Goal: Information Seeking & Learning: Learn about a topic

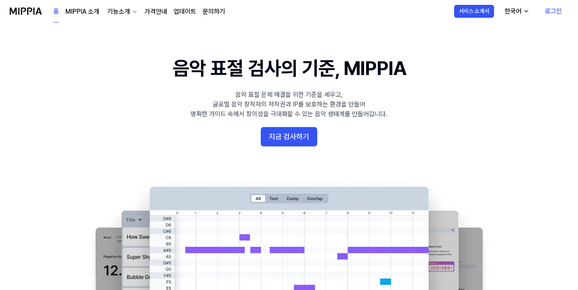
click at [86, 12] on link "MIPPIA 소개" at bounding box center [82, 12] width 34 height 10
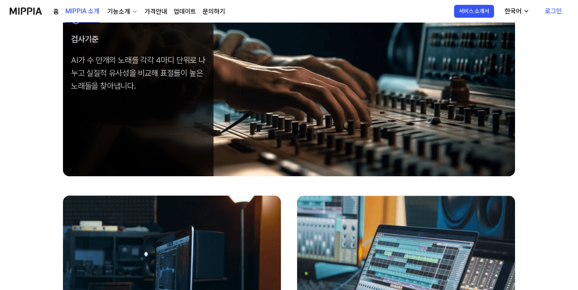
scroll to position [263, 0]
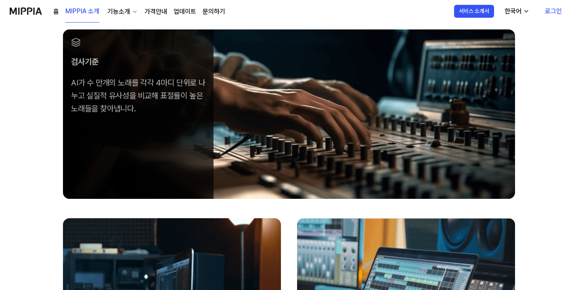
click at [159, 10] on link "가격안내" at bounding box center [155, 12] width 23 height 10
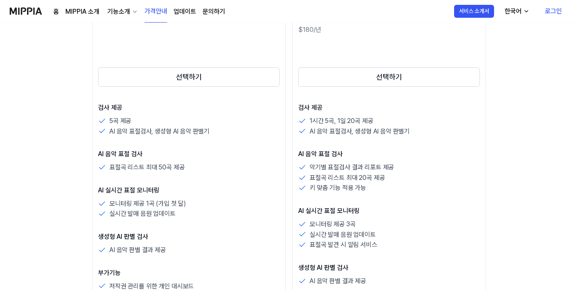
scroll to position [158, 0]
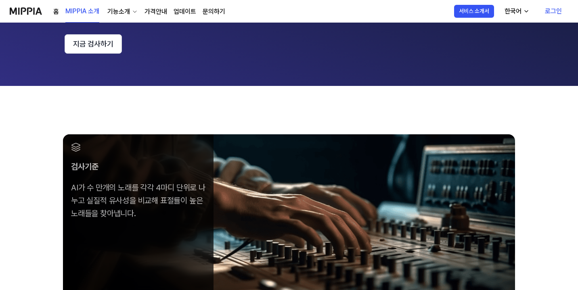
scroll to position [263, 0]
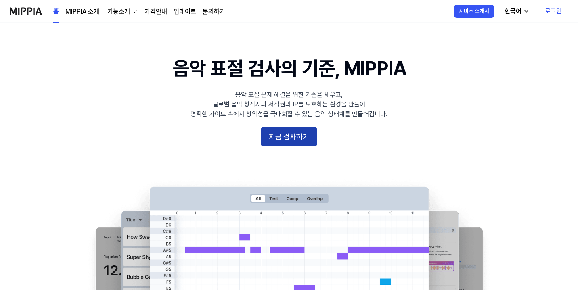
click at [288, 131] on button "지금 검사하기" at bounding box center [289, 136] width 56 height 19
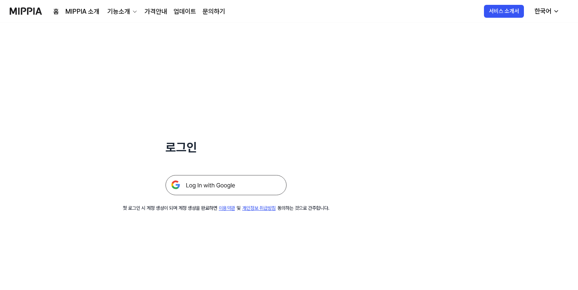
click at [253, 189] on img at bounding box center [225, 185] width 121 height 20
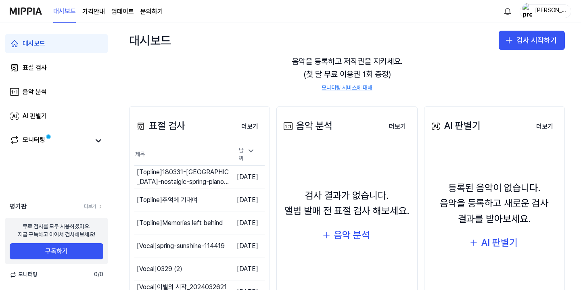
scroll to position [65, 0]
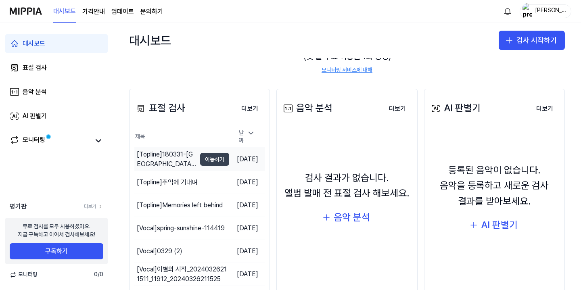
click at [200, 158] on button "이동하기" at bounding box center [214, 159] width 29 height 13
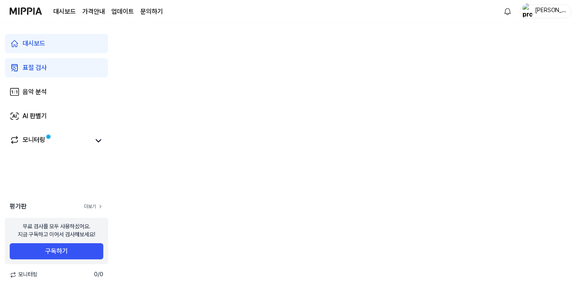
click at [94, 207] on link "더보기" at bounding box center [93, 206] width 19 height 7
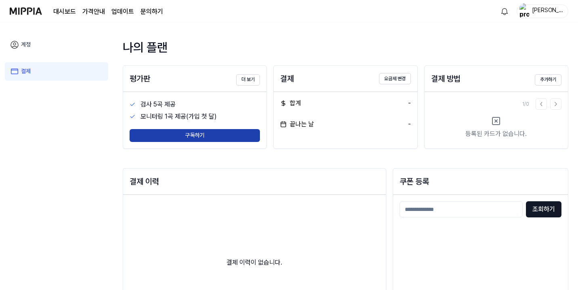
click at [245, 138] on button "구독하기" at bounding box center [195, 135] width 130 height 13
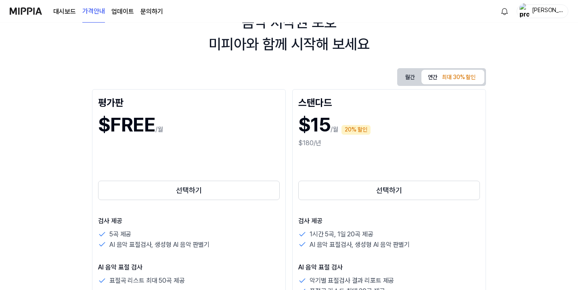
scroll to position [61, 0]
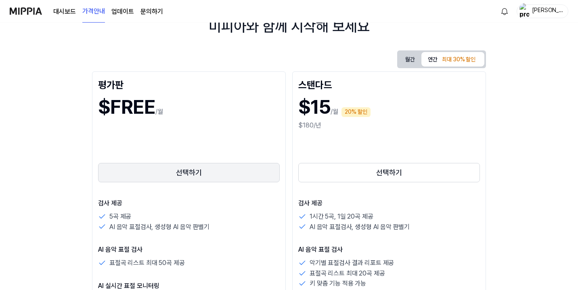
click at [228, 170] on button "선택하기" at bounding box center [189, 172] width 182 height 19
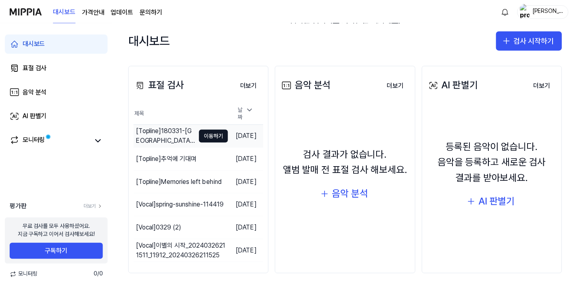
scroll to position [88, 0]
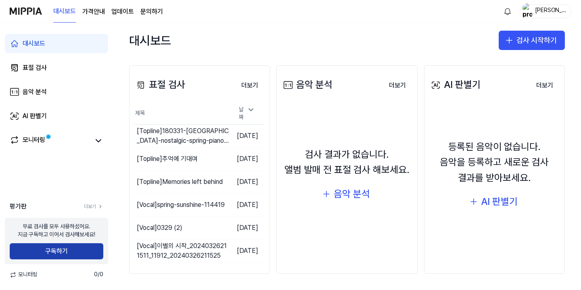
click at [59, 253] on button "구독하기" at bounding box center [57, 251] width 94 height 16
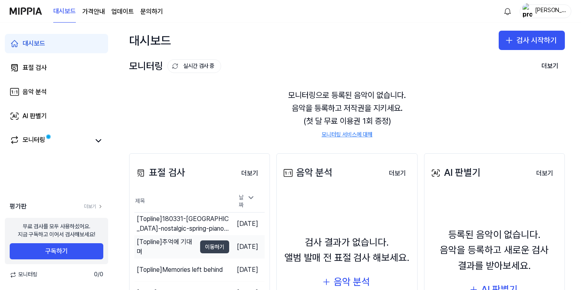
click at [204, 243] on button "이동하기" at bounding box center [214, 246] width 29 height 13
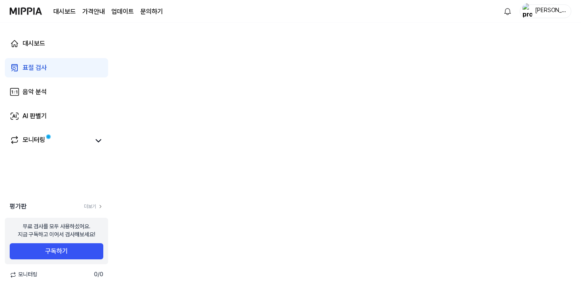
click at [64, 54] on div "대시보드 표절 검사 음악 분석 AI 판별기 모니터링" at bounding box center [56, 92] width 113 height 139
click at [65, 45] on link "대시보드" at bounding box center [56, 43] width 103 height 19
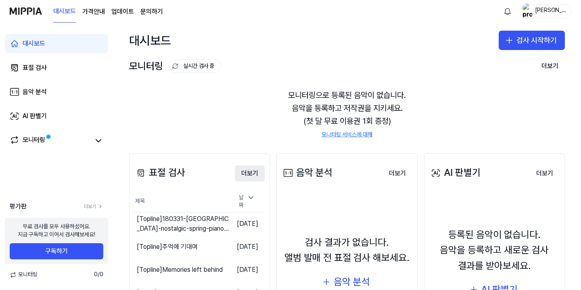
click at [246, 171] on button "더보기" at bounding box center [250, 173] width 30 height 16
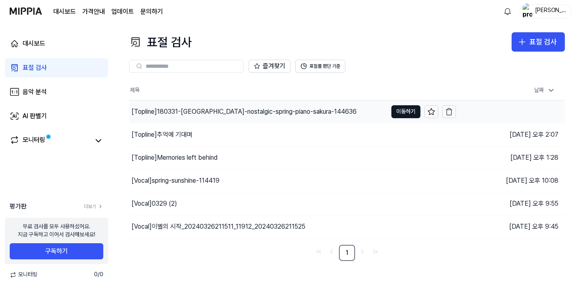
click at [168, 112] on div "[Topline] 180331-[GEOGRAPHIC_DATA]-nostalgic-spring-piano-sakura-144636" at bounding box center [244, 112] width 225 height 10
click at [168, 112] on div "[Topline] 180331-[GEOGRAPHIC_DATA]-nostalgic-spring-piano-sakura-144636" at bounding box center [252, 112] width 241 height 10
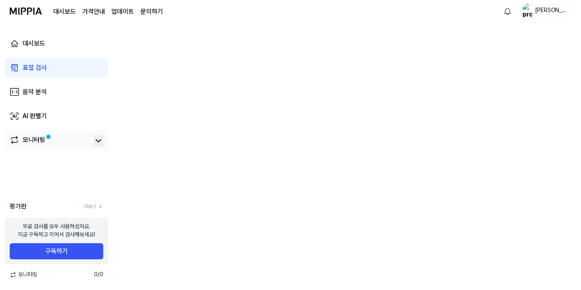
click at [94, 142] on icon at bounding box center [99, 141] width 10 height 10
click at [101, 142] on icon at bounding box center [99, 141] width 10 height 10
click at [27, 276] on span "모니터링" at bounding box center [24, 275] width 28 height 8
click at [45, 46] on div "대시보드" at bounding box center [34, 44] width 23 height 10
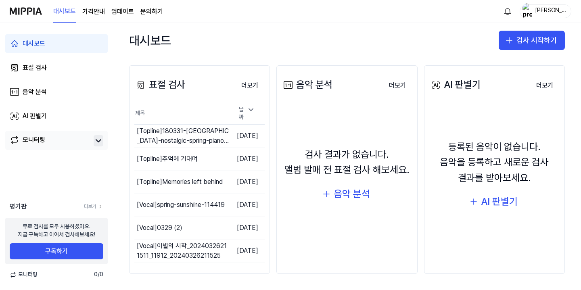
scroll to position [88, 0]
click at [207, 250] on button "이동하기" at bounding box center [214, 251] width 29 height 13
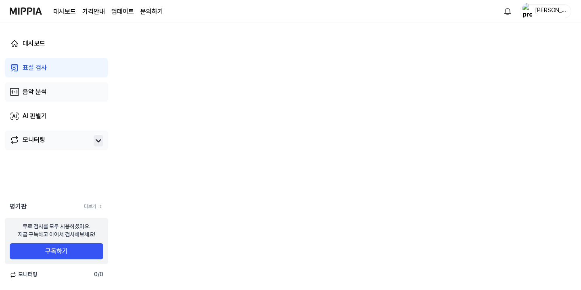
click at [55, 96] on link "음악 분석" at bounding box center [56, 91] width 103 height 19
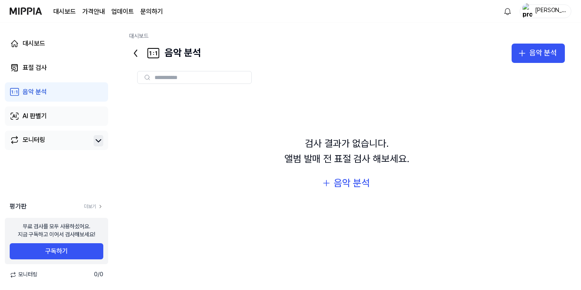
click at [51, 113] on link "AI 판별기" at bounding box center [56, 116] width 103 height 19
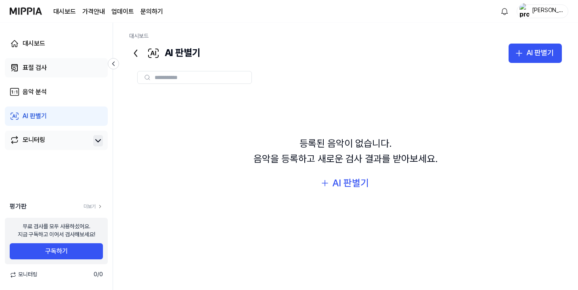
click at [69, 69] on link "표절 검사" at bounding box center [56, 67] width 103 height 19
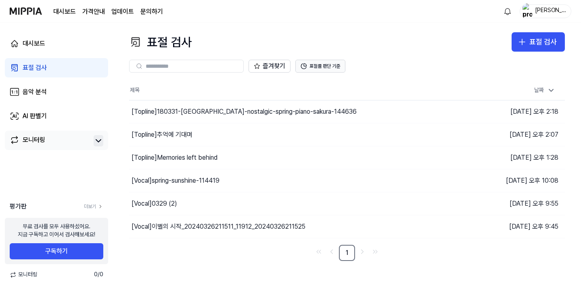
click at [325, 67] on button "표절률 판단 기준" at bounding box center [320, 66] width 50 height 13
click at [403, 230] on button "이동하기" at bounding box center [405, 226] width 29 height 13
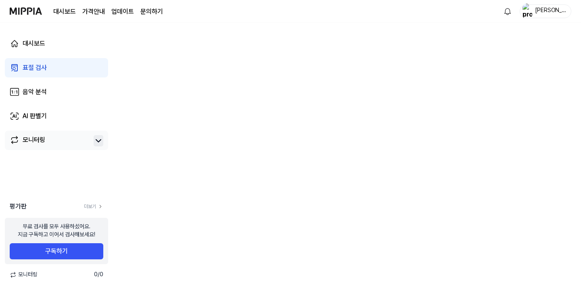
click at [556, 13] on div "[PERSON_NAME]" at bounding box center [550, 10] width 31 height 9
drag, startPoint x: 368, startPoint y: 59, endPoint x: 360, endPoint y: 58, distance: 8.2
click at [367, 59] on div at bounding box center [347, 157] width 468 height 268
click at [33, 10] on img at bounding box center [26, 11] width 32 height 22
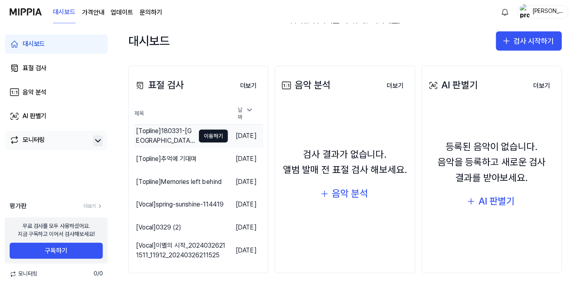
scroll to position [88, 0]
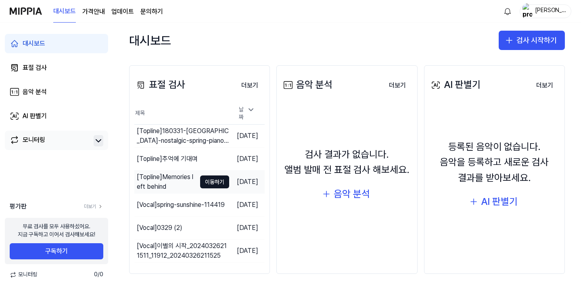
click at [182, 176] on div "[Topline] Memories left behind" at bounding box center [166, 181] width 59 height 19
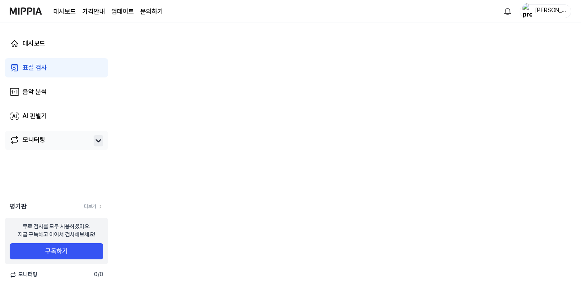
click at [100, 13] on page\) "가격안내" at bounding box center [93, 12] width 23 height 10
